Goal: Use online tool/utility: Utilize a website feature to perform a specific function

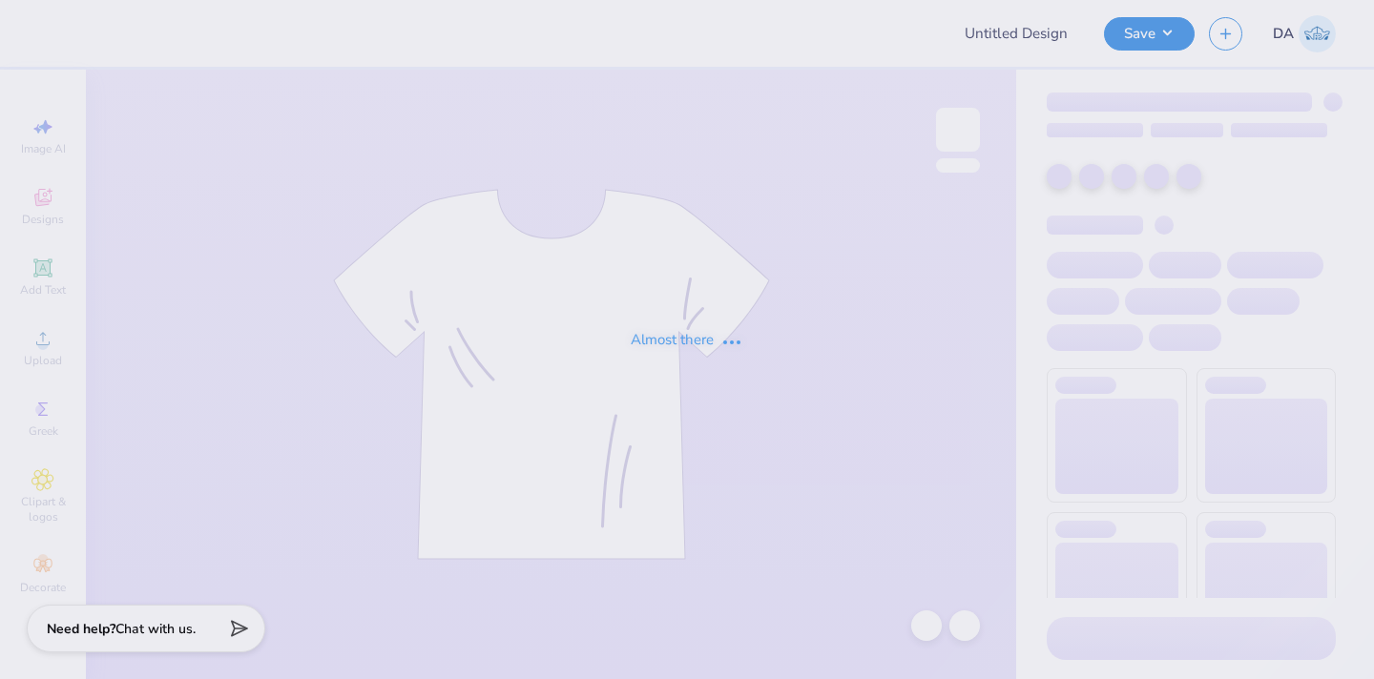
type input "rush"
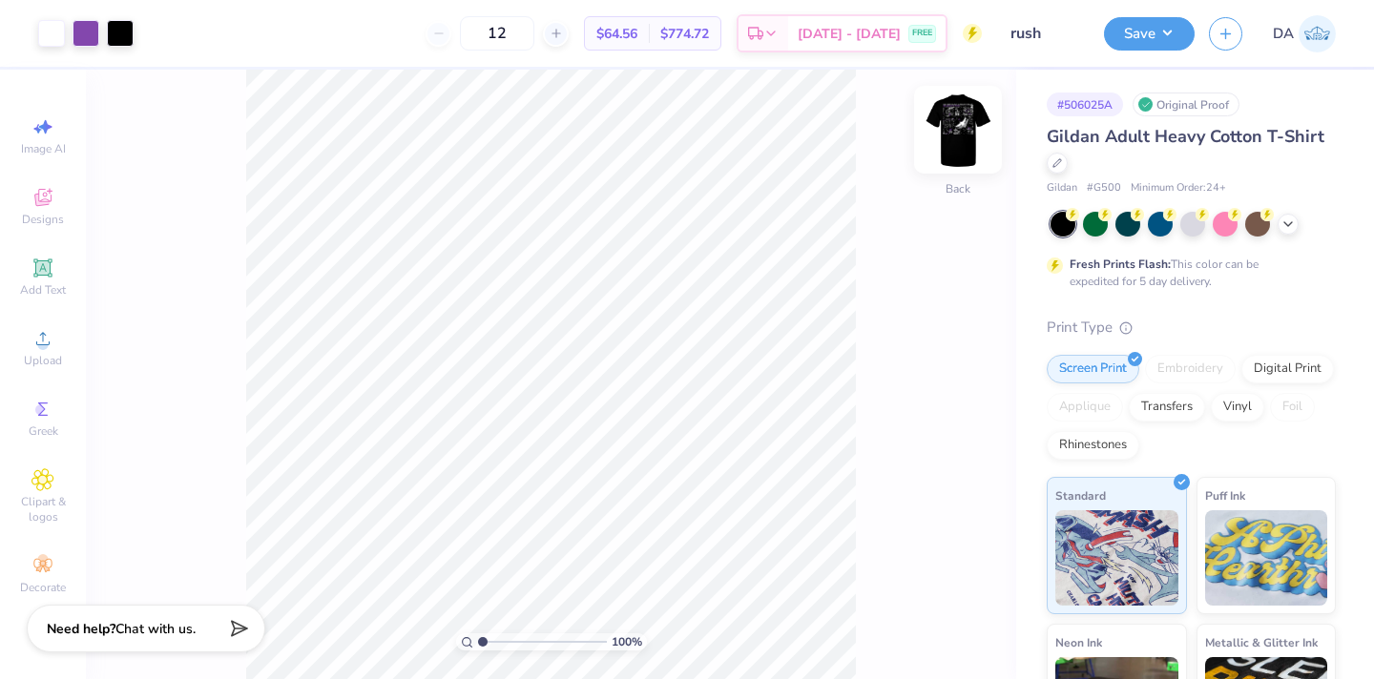
click at [967, 135] on img at bounding box center [958, 130] width 76 height 76
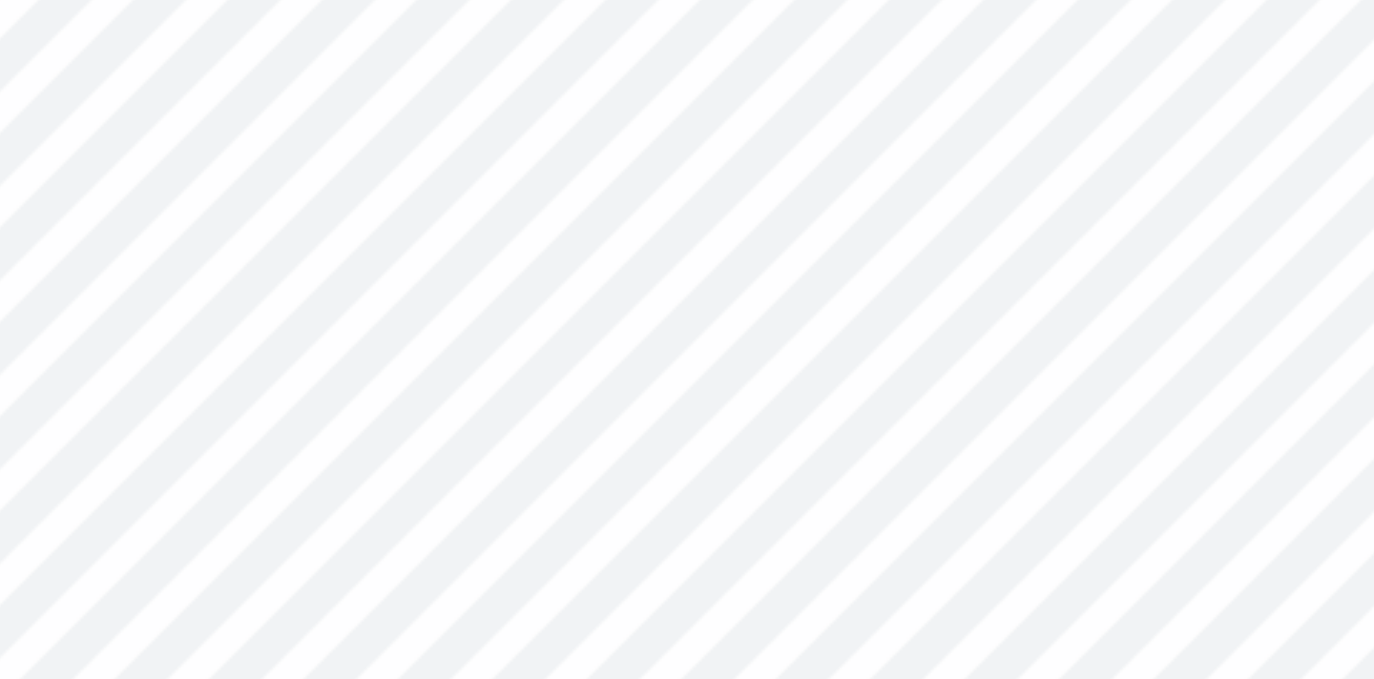
type input "2.97"
type input "1.70"
type input "13.96"
type input "1.24"
type input "0.59"
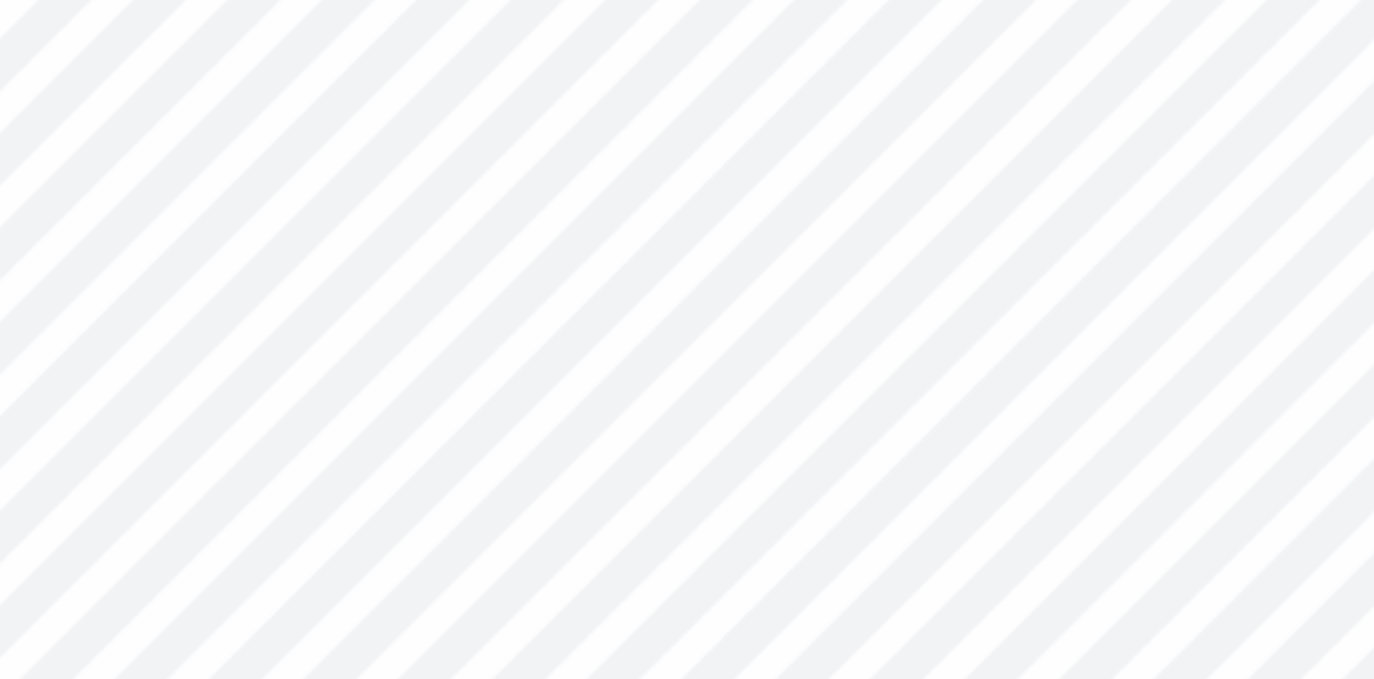
type input "13.33"
type input "2.97"
type input "1.70"
type input "13.96"
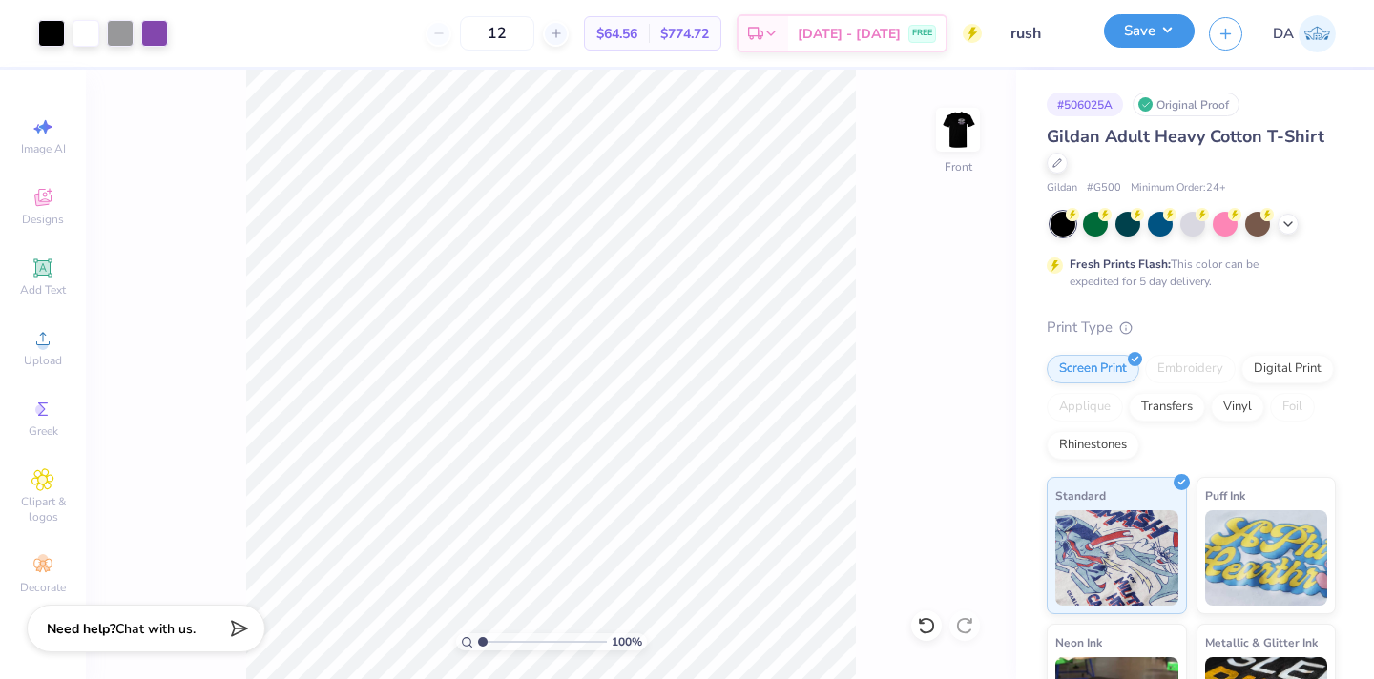
click at [1121, 21] on button "Save" at bounding box center [1149, 30] width 91 height 33
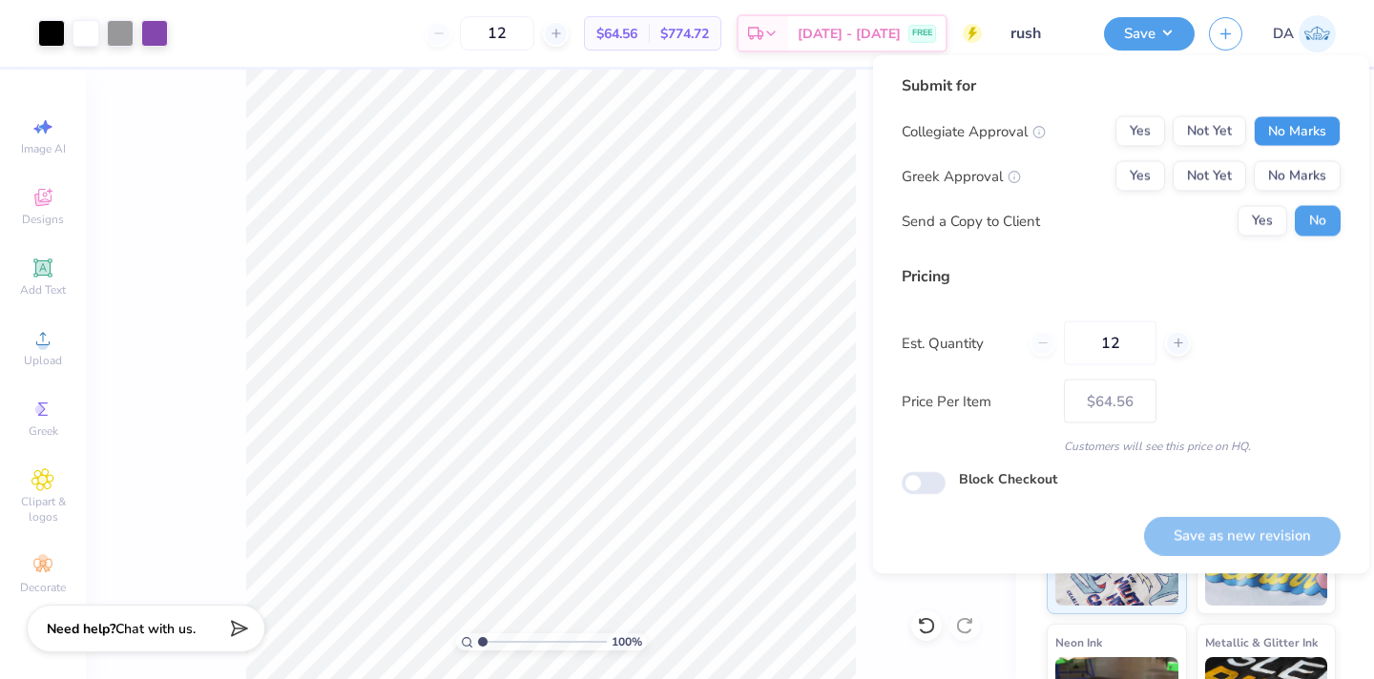
click at [1319, 146] on button "No Marks" at bounding box center [1297, 131] width 87 height 31
click at [1124, 174] on button "Yes" at bounding box center [1141, 176] width 50 height 31
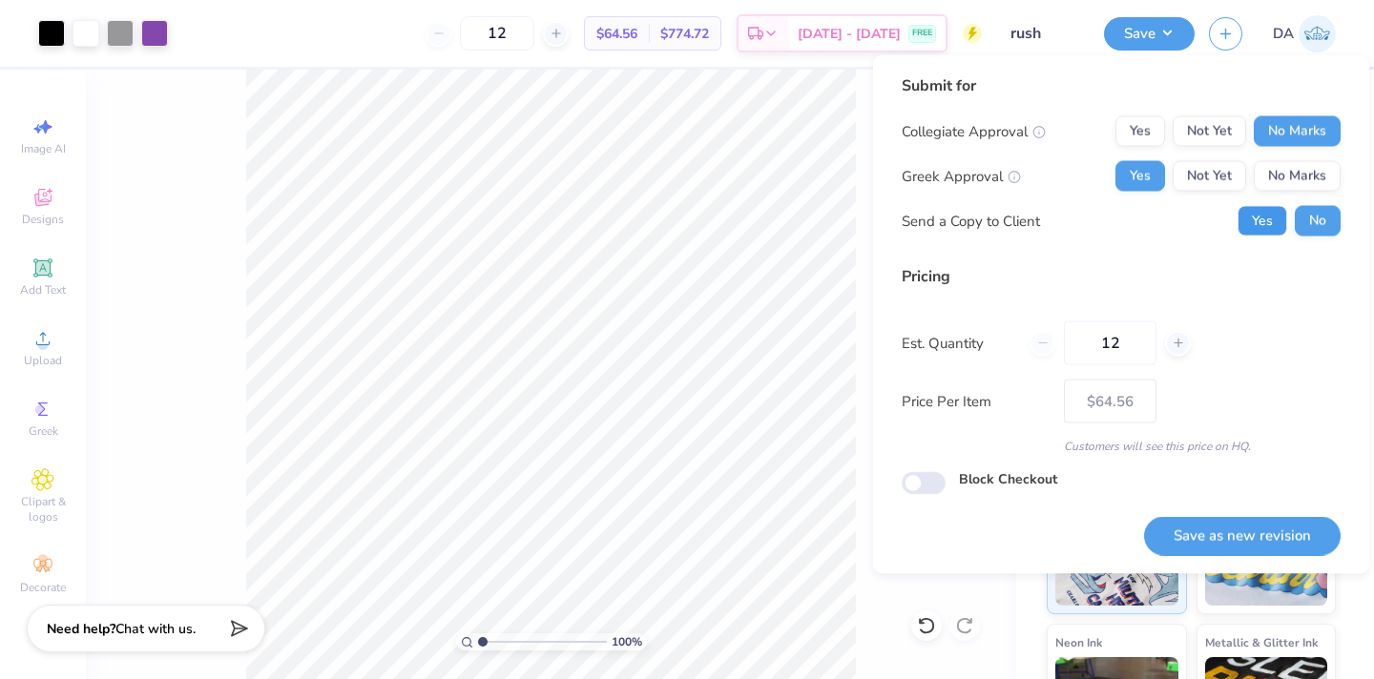
click at [1262, 217] on button "Yes" at bounding box center [1263, 221] width 50 height 31
